Goal: Information Seeking & Learning: Learn about a topic

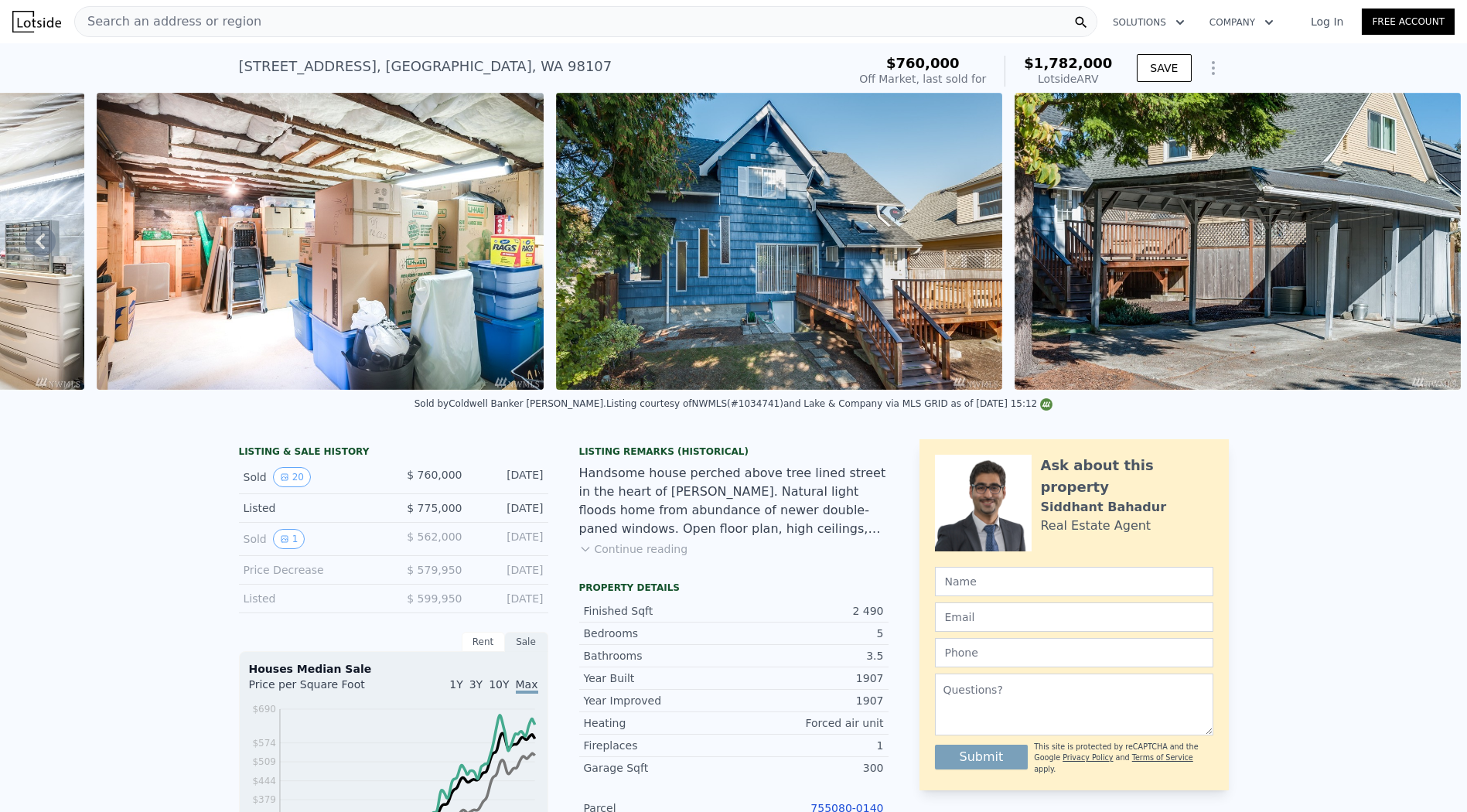
click at [490, 23] on div "Search an address or region" at bounding box center [586, 22] width 1023 height 31
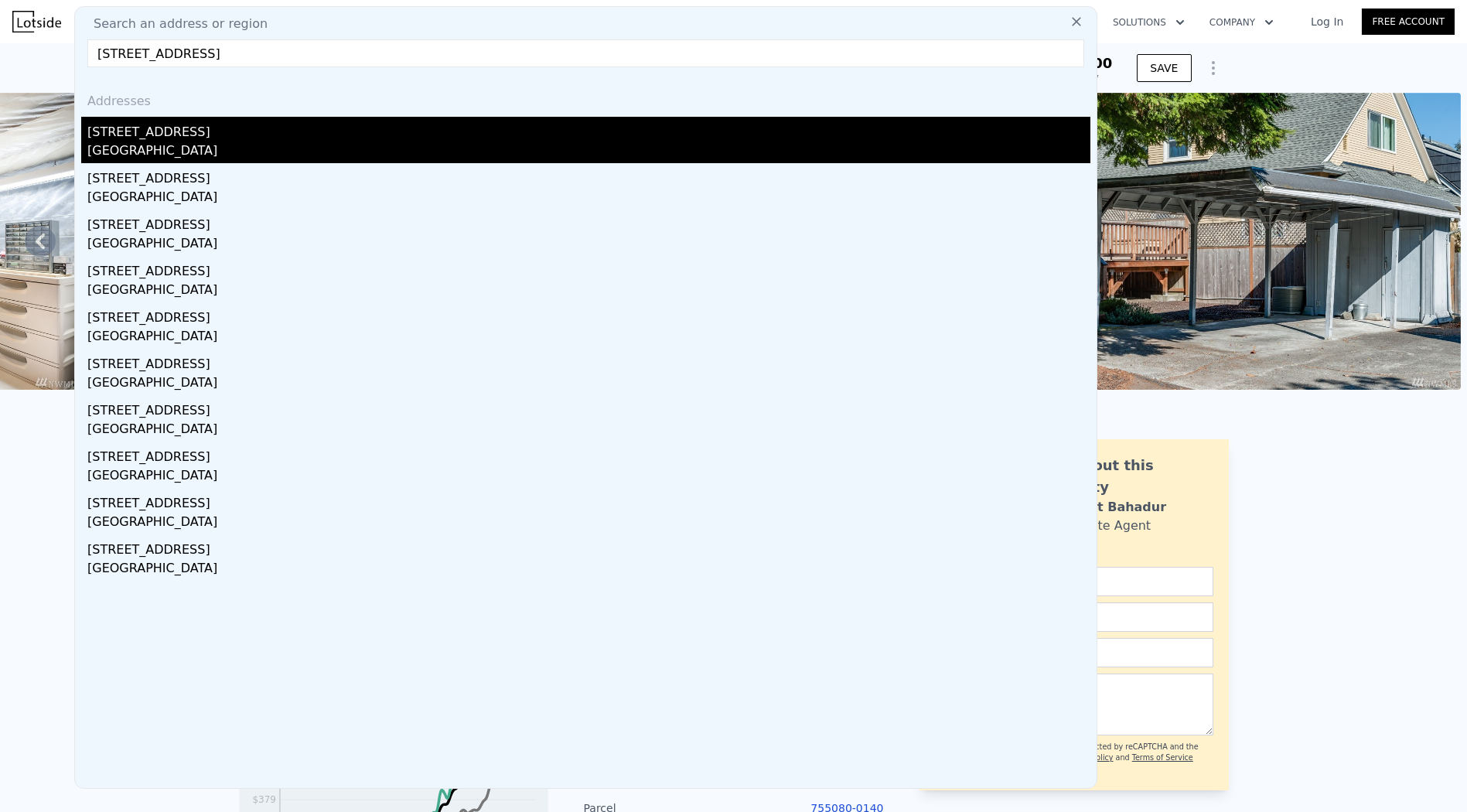
type input "[STREET_ADDRESS]"
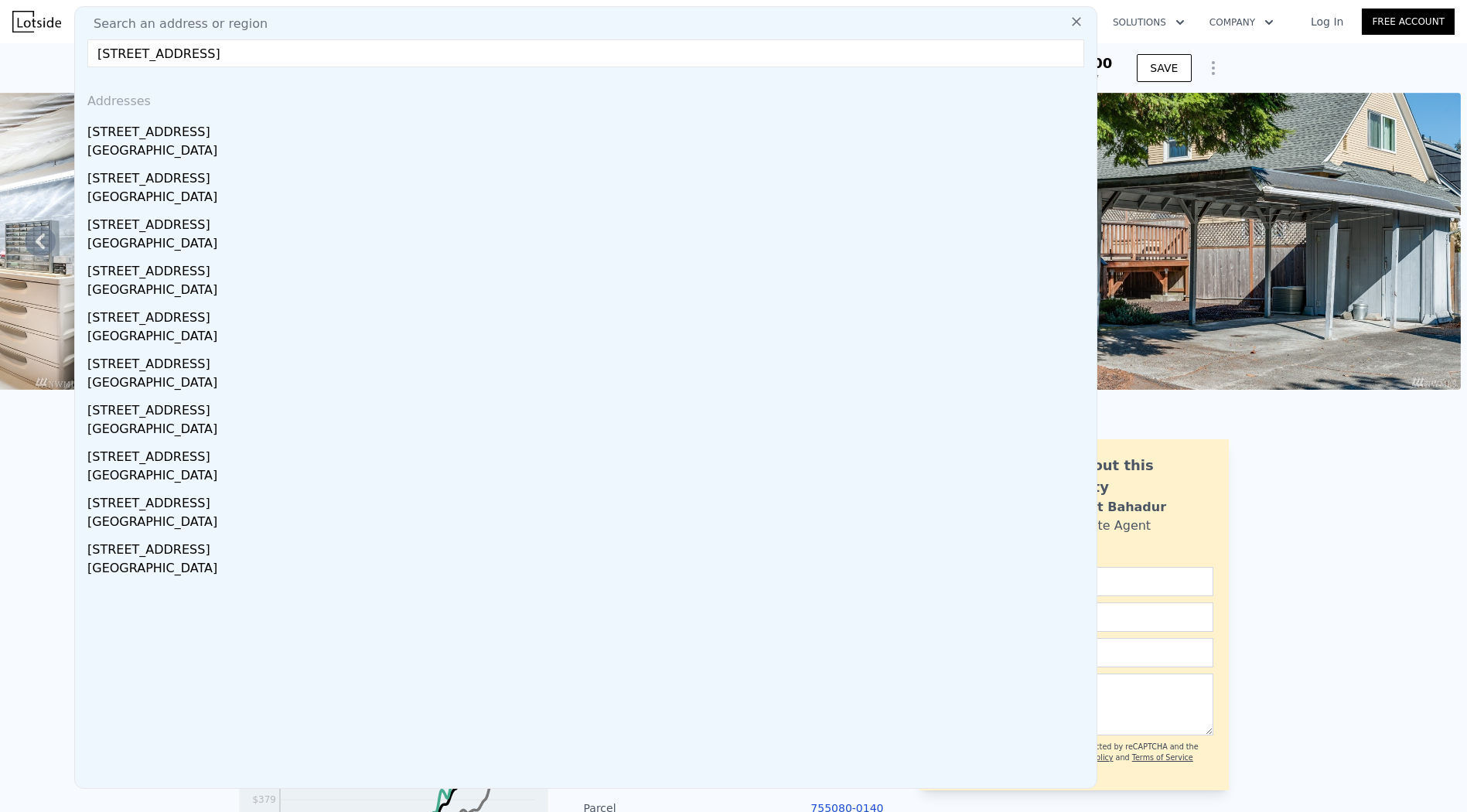
click at [494, 137] on div "[STREET_ADDRESS]" at bounding box center [589, 129] width 1003 height 25
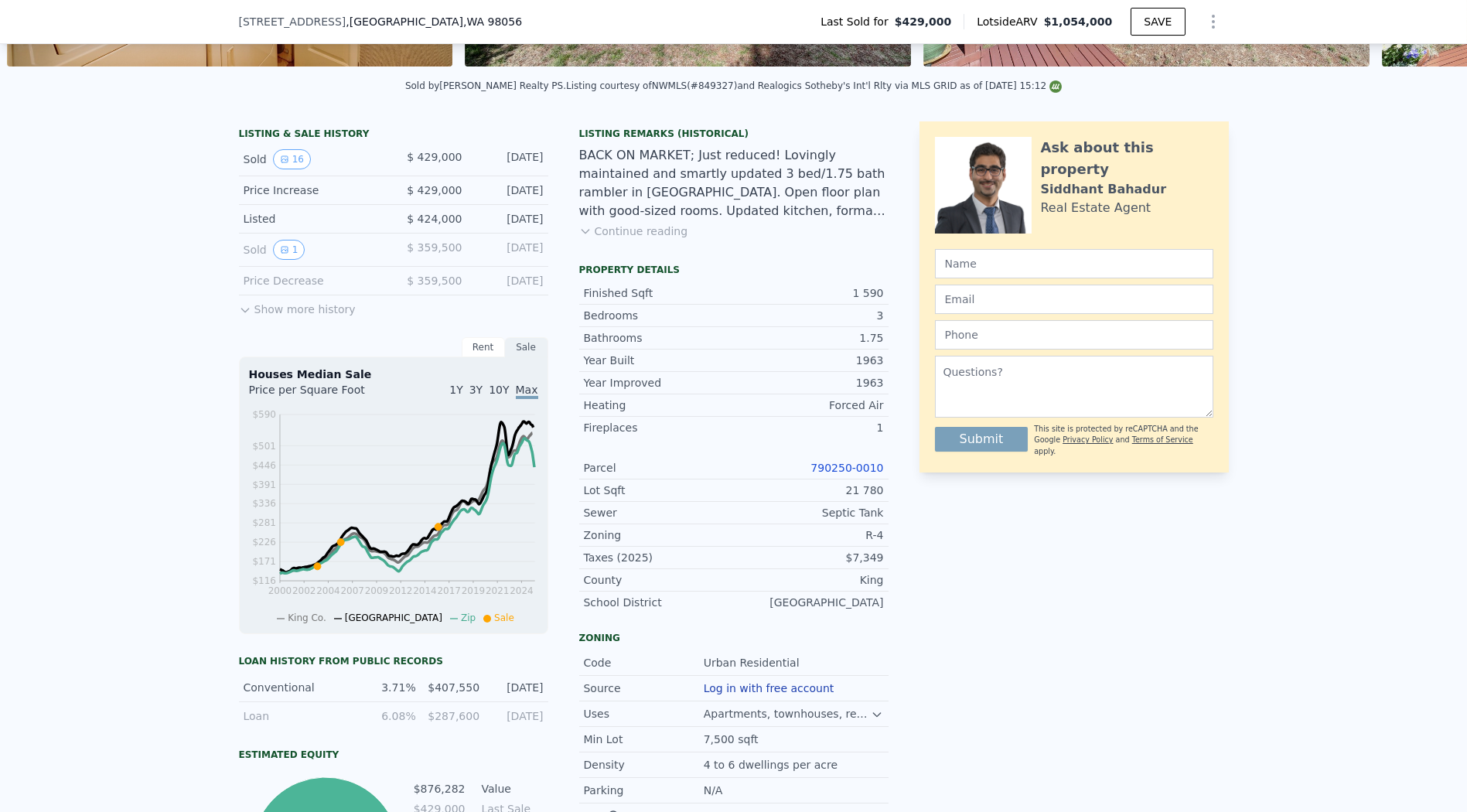
scroll to position [5, 0]
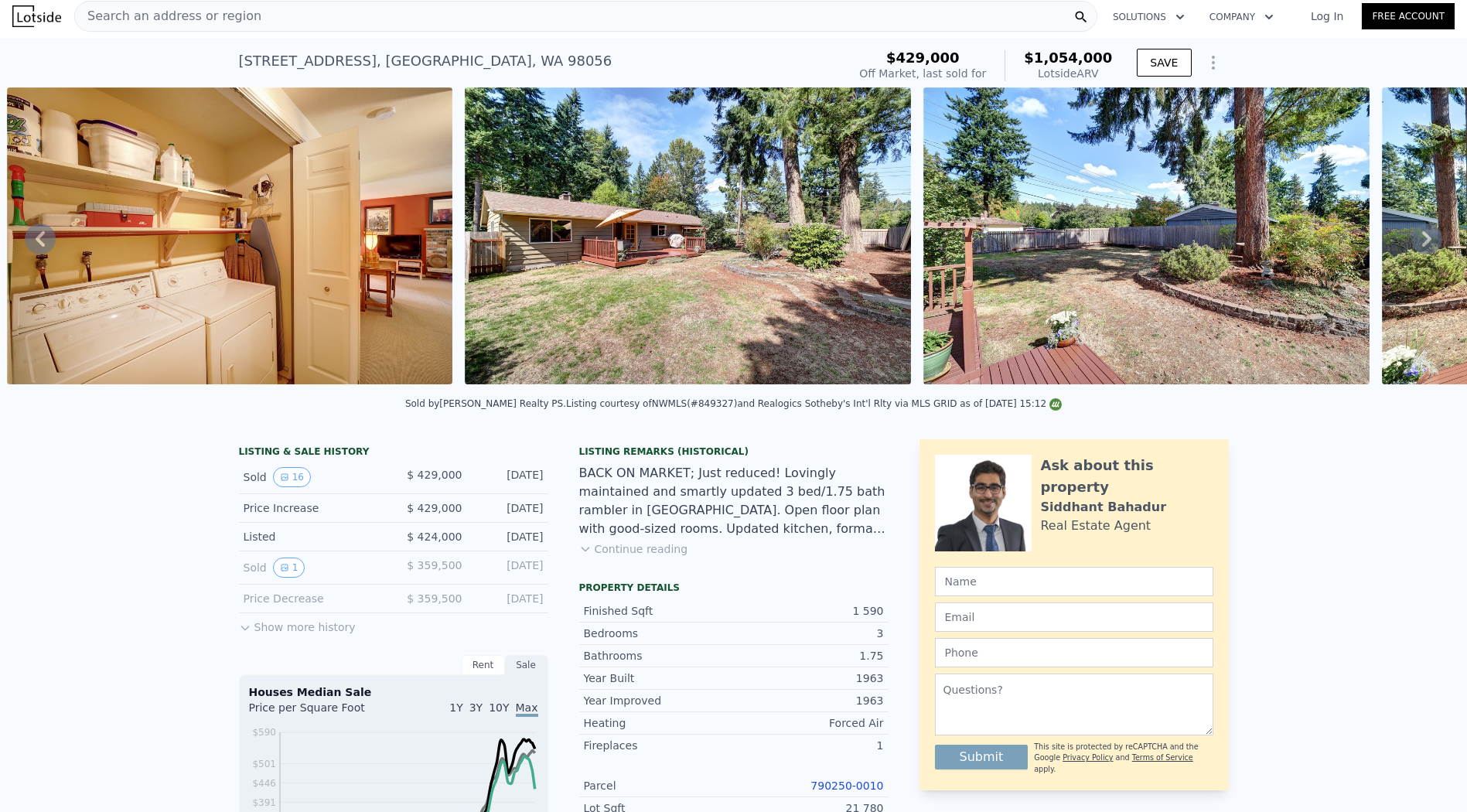
type input "5"
type input "1.25"
type input "3.5"
type input "1860"
type input "3330"
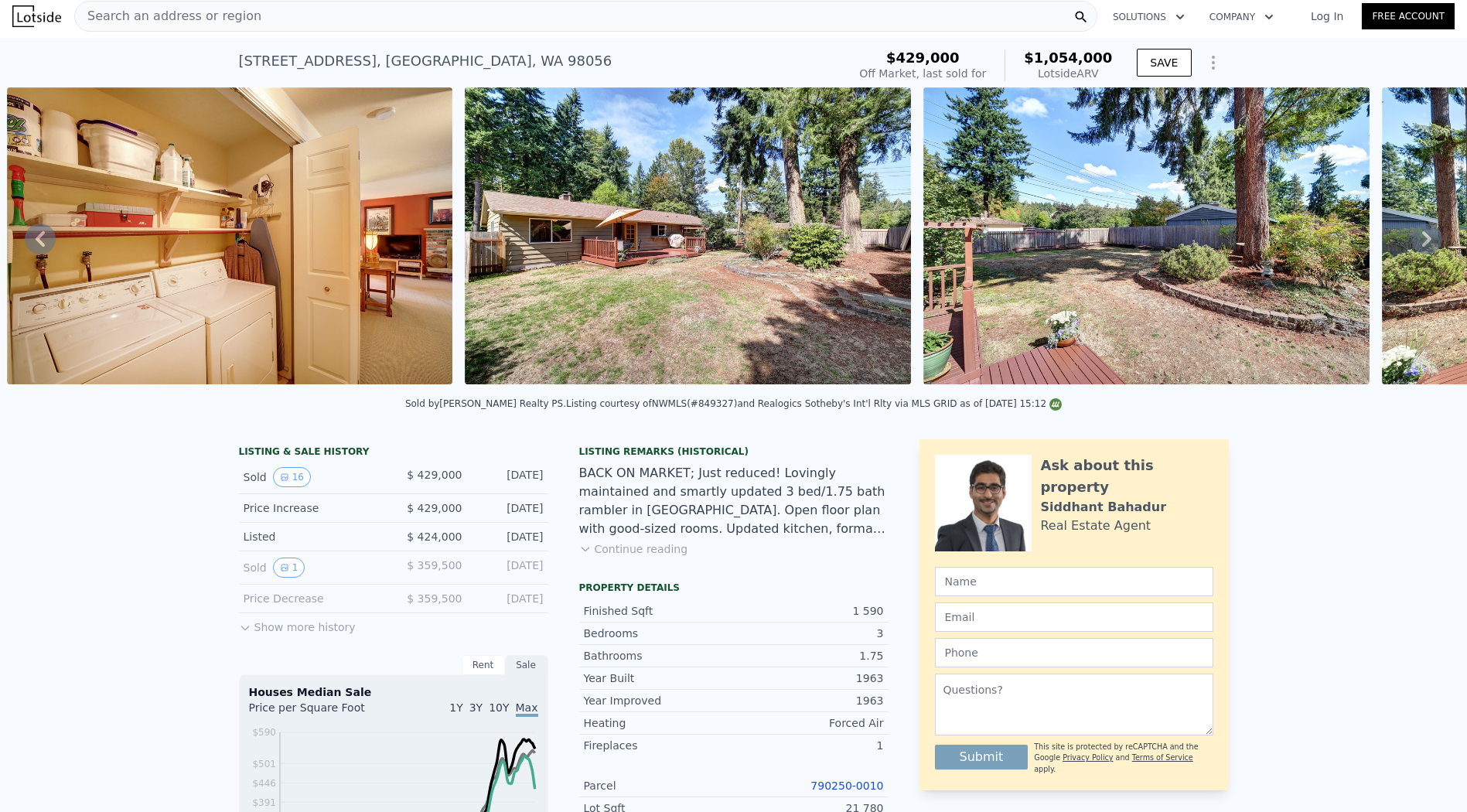
type input "4850"
type input "8100"
type input "$ 1,782,000"
type input "8"
type input "$ 794,734"
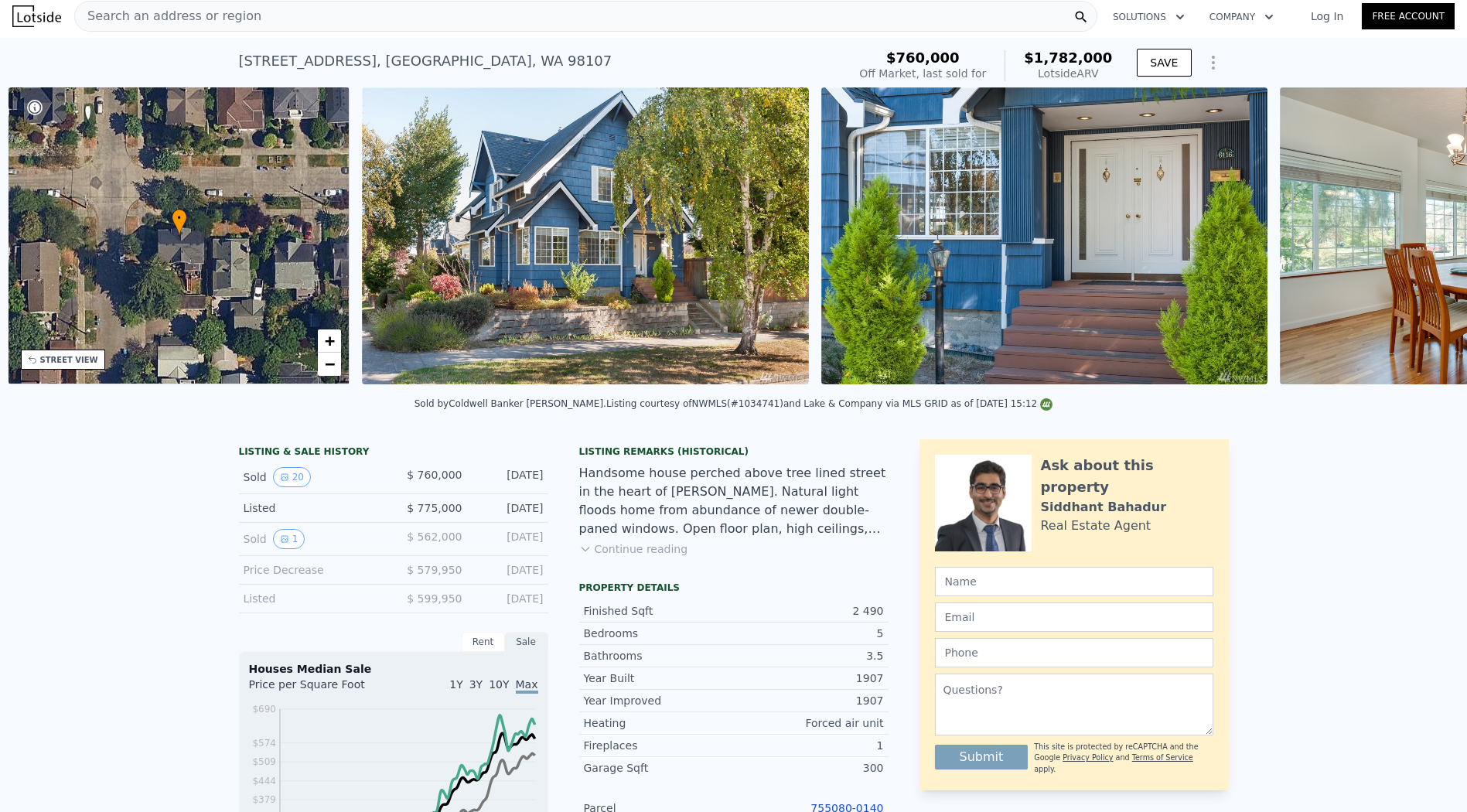
scroll to position [0, 360]
